Goal: Information Seeking & Learning: Learn about a topic

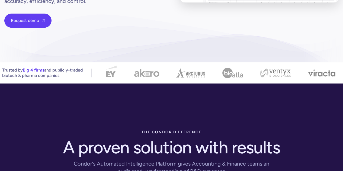
scroll to position [154, 0]
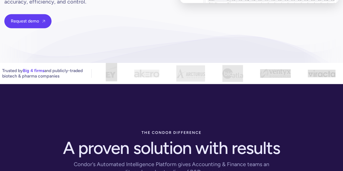
drag, startPoint x: 120, startPoint y: 75, endPoint x: 129, endPoint y: 86, distance: 13.5
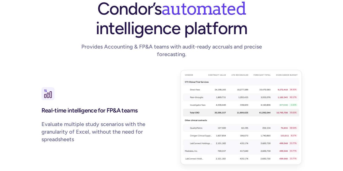
scroll to position [588, 0]
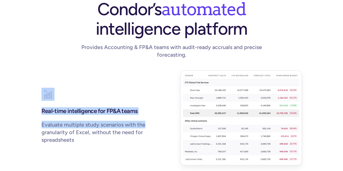
drag, startPoint x: 169, startPoint y: 76, endPoint x: 209, endPoint y: 112, distance: 54.6
click at [209, 112] on div "Real-time intelligence for FP&A teams Evaluate multiple study scenarios with th…" at bounding box center [172, 118] width 261 height 95
click at [177, 109] on div "Real-time intelligence for FP&A teams Evaluate multiple study scenarios with th…" at bounding box center [172, 118] width 261 height 95
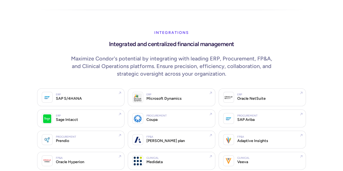
scroll to position [1046, 0]
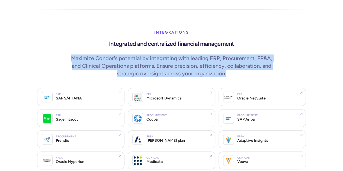
drag, startPoint x: 65, startPoint y: 48, endPoint x: 246, endPoint y: 66, distance: 182.5
click at [246, 66] on div "Integrations Integrated and centralized financial management Maximize Condor's …" at bounding box center [171, 46] width 269 height 72
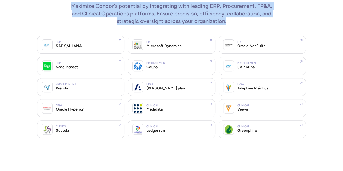
scroll to position [1098, 0]
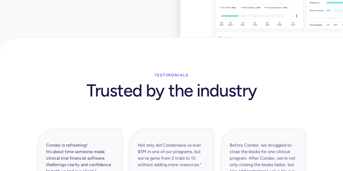
scroll to position [1485, 0]
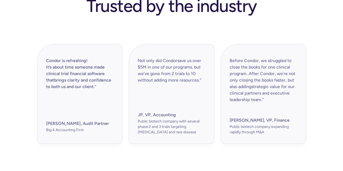
click at [75, 127] on div "Big 4 Accounting Firm" at bounding box center [80, 129] width 68 height 5
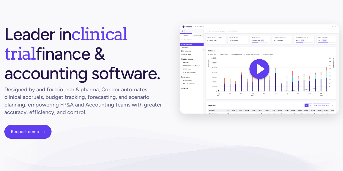
scroll to position [0, 0]
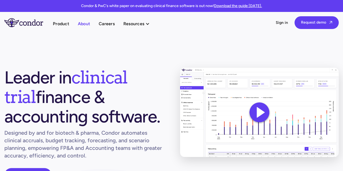
click at [84, 27] on link "About" at bounding box center [84, 23] width 12 height 7
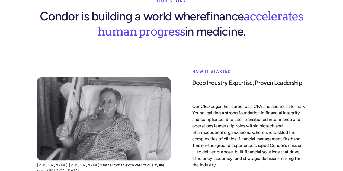
scroll to position [229, 0]
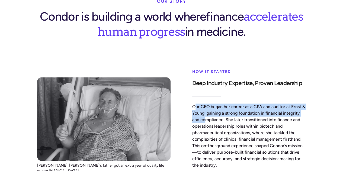
drag, startPoint x: 194, startPoint y: 89, endPoint x: 205, endPoint y: 99, distance: 15.0
click at [205, 104] on p "Our CEO began her career as a CPA and auditor at Ernst & Young, gaining a stron…" at bounding box center [249, 136] width 114 height 65
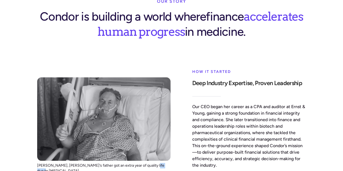
drag, startPoint x: 145, startPoint y: 146, endPoint x: 162, endPoint y: 151, distance: 17.8
click at [162, 151] on div "Michael, Jennifer’s father got an extra year of quality life due to Keytruda. H…" at bounding box center [172, 125] width 278 height 129
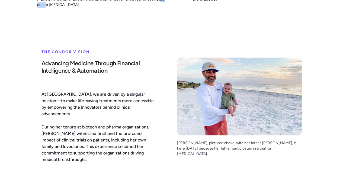
scroll to position [395, 0]
drag, startPoint x: 181, startPoint y: 121, endPoint x: 192, endPoint y: 127, distance: 12.6
click at [192, 138] on div "Ainsley, pictured above, with her father Steven, is here today because her fath…" at bounding box center [239, 149] width 125 height 22
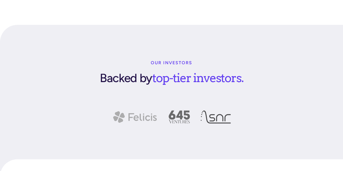
scroll to position [568, 0]
